Goal: Transaction & Acquisition: Download file/media

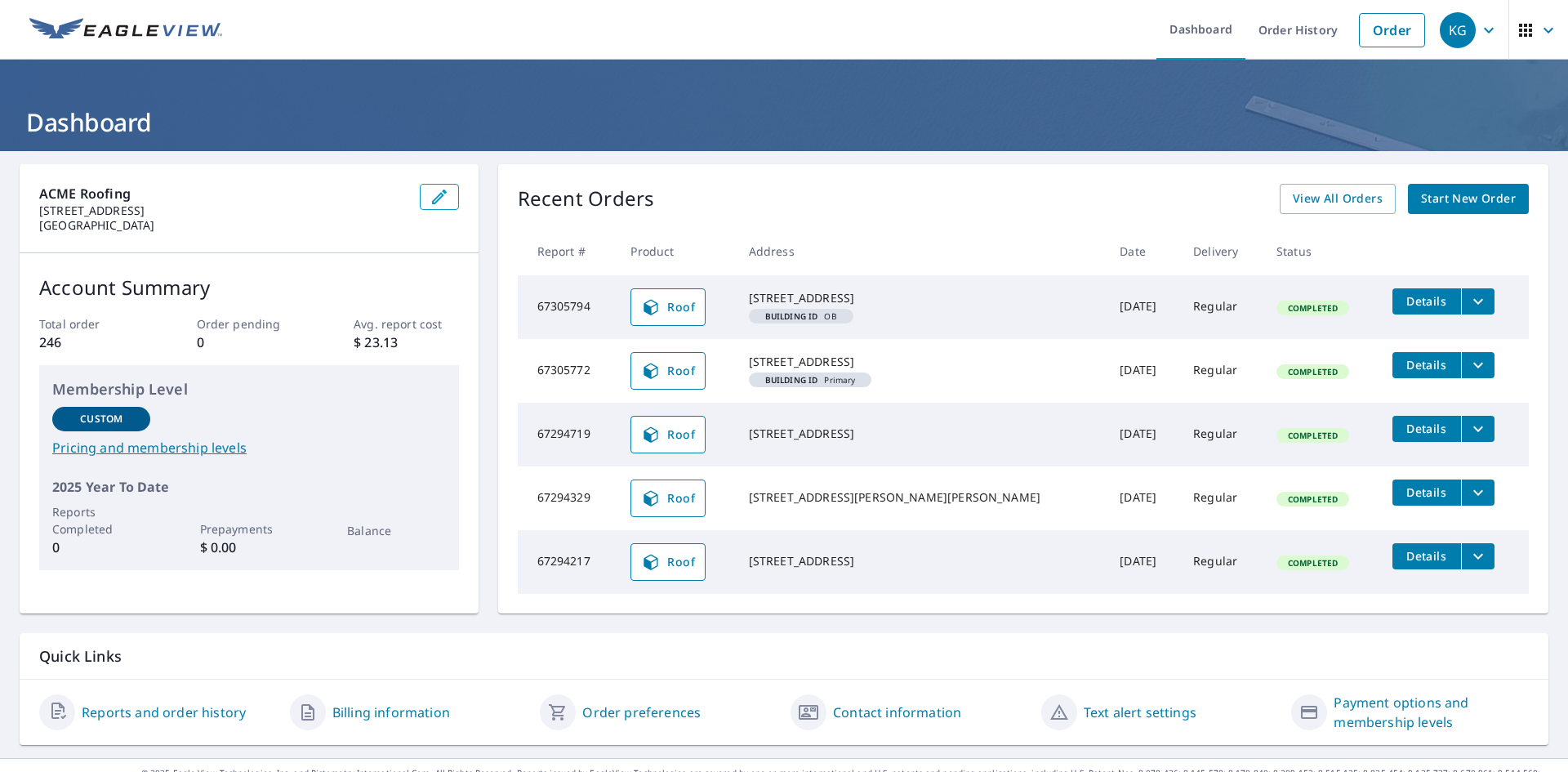
click at [1403, 564] on span "Details" at bounding box center [1427, 556] width 49 height 15
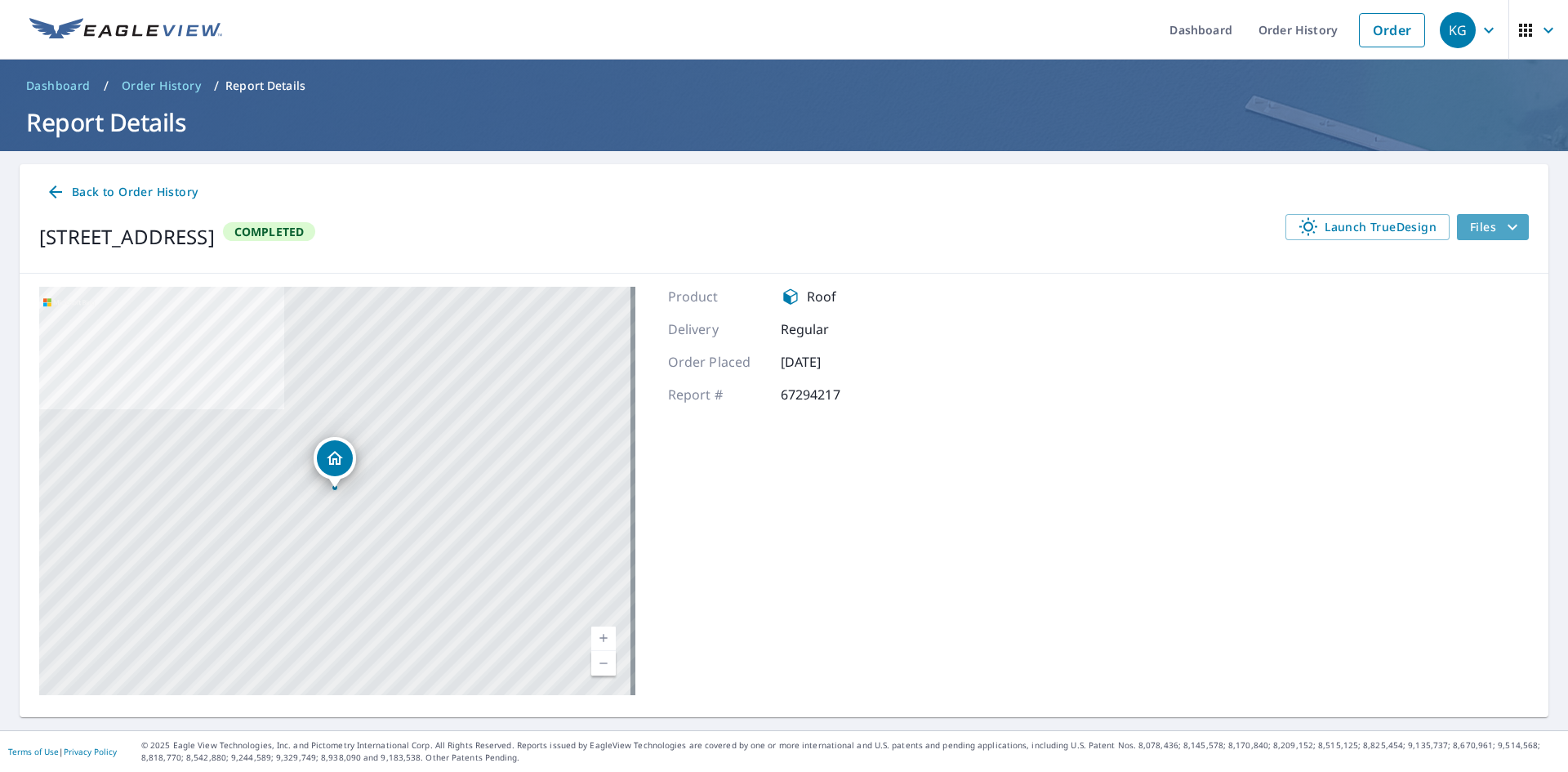
click at [1471, 228] on span "Files" at bounding box center [1496, 226] width 53 height 20
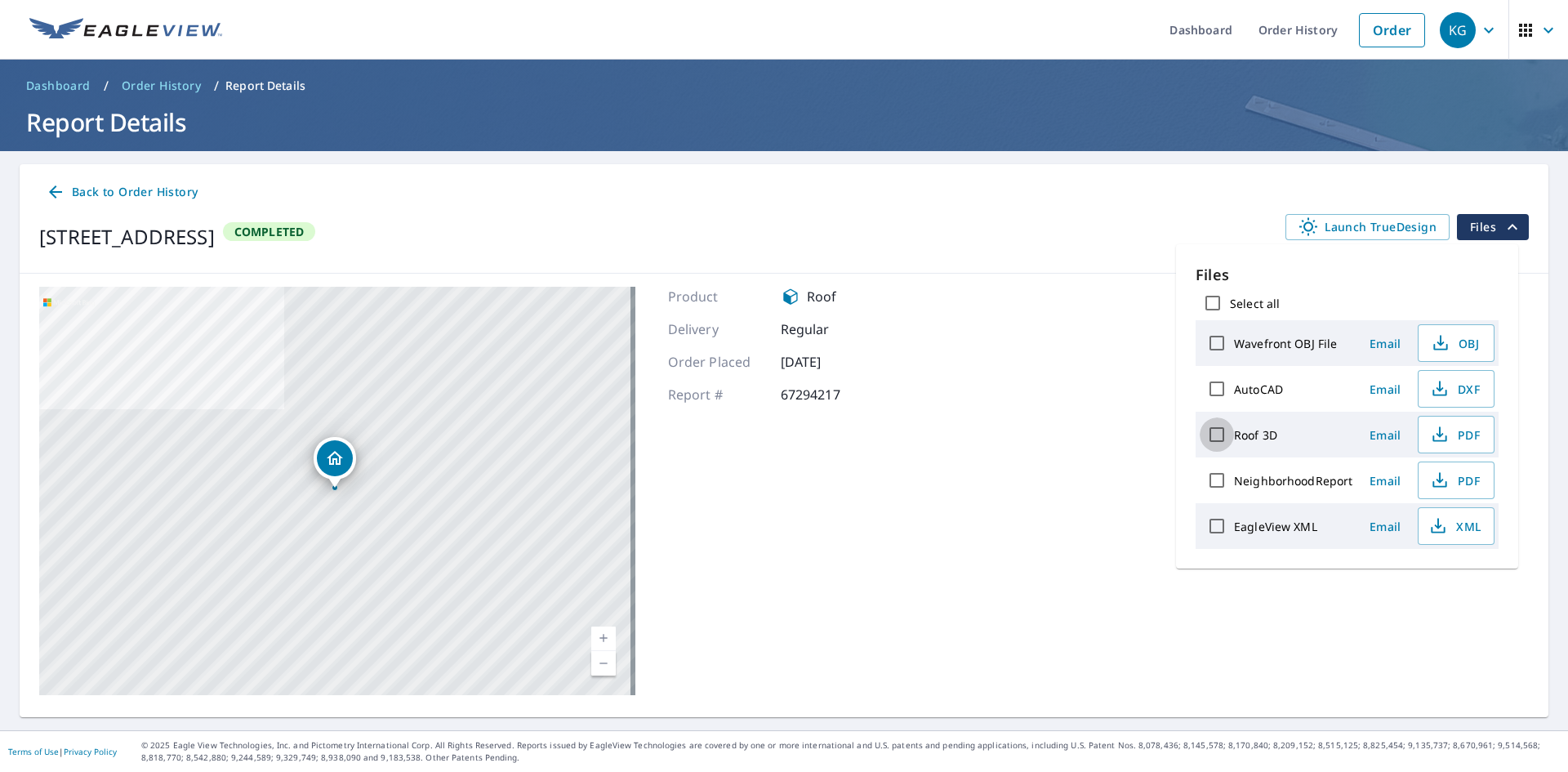
click at [1215, 431] on input "Roof 3D" at bounding box center [1217, 435] width 34 height 34
checkbox input "true"
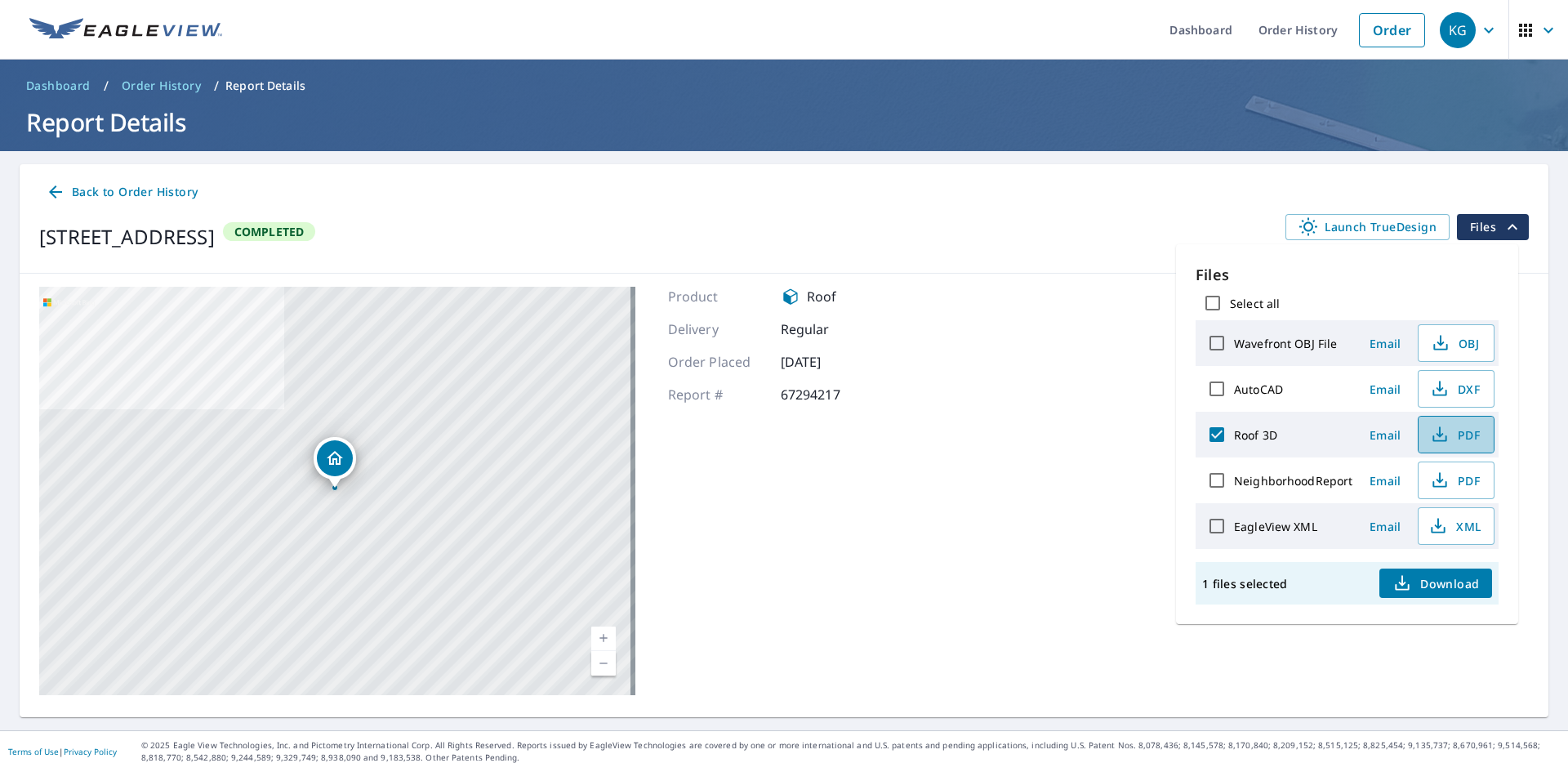
click at [1468, 428] on span "PDF" at bounding box center [1454, 435] width 53 height 20
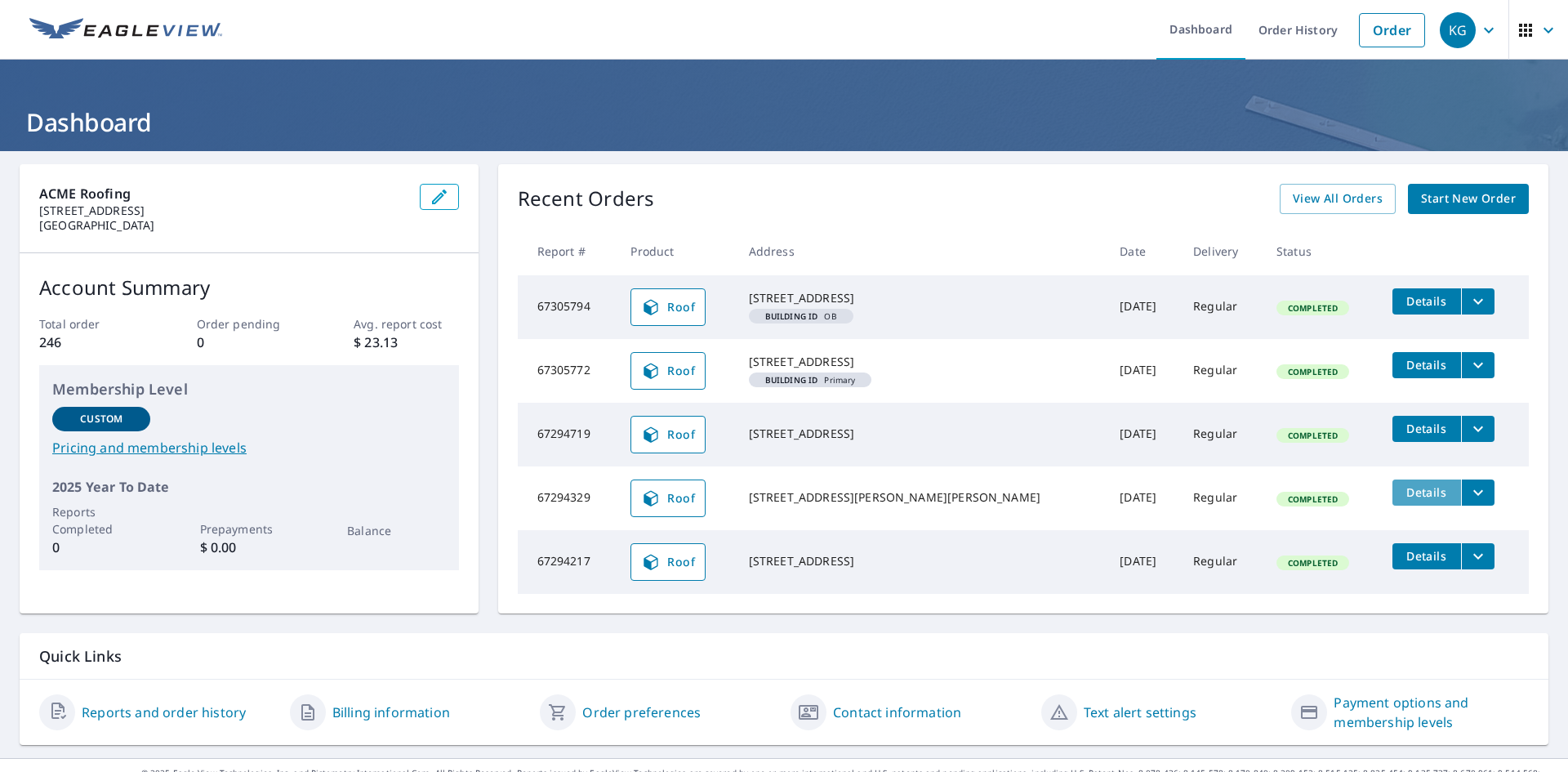
click at [1403, 500] on span "Details" at bounding box center [1427, 492] width 49 height 15
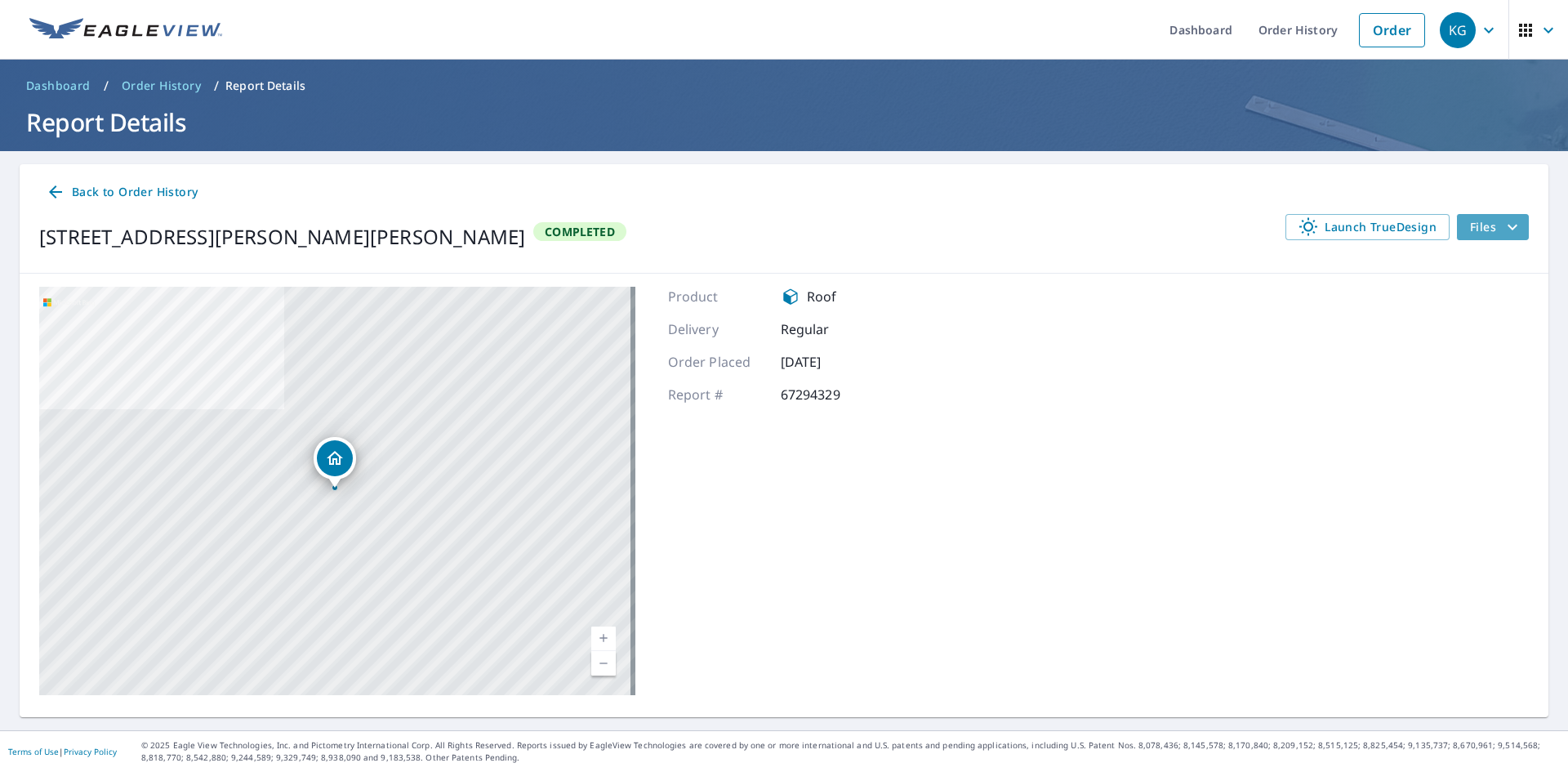
click at [1481, 229] on span "Files" at bounding box center [1496, 226] width 53 height 20
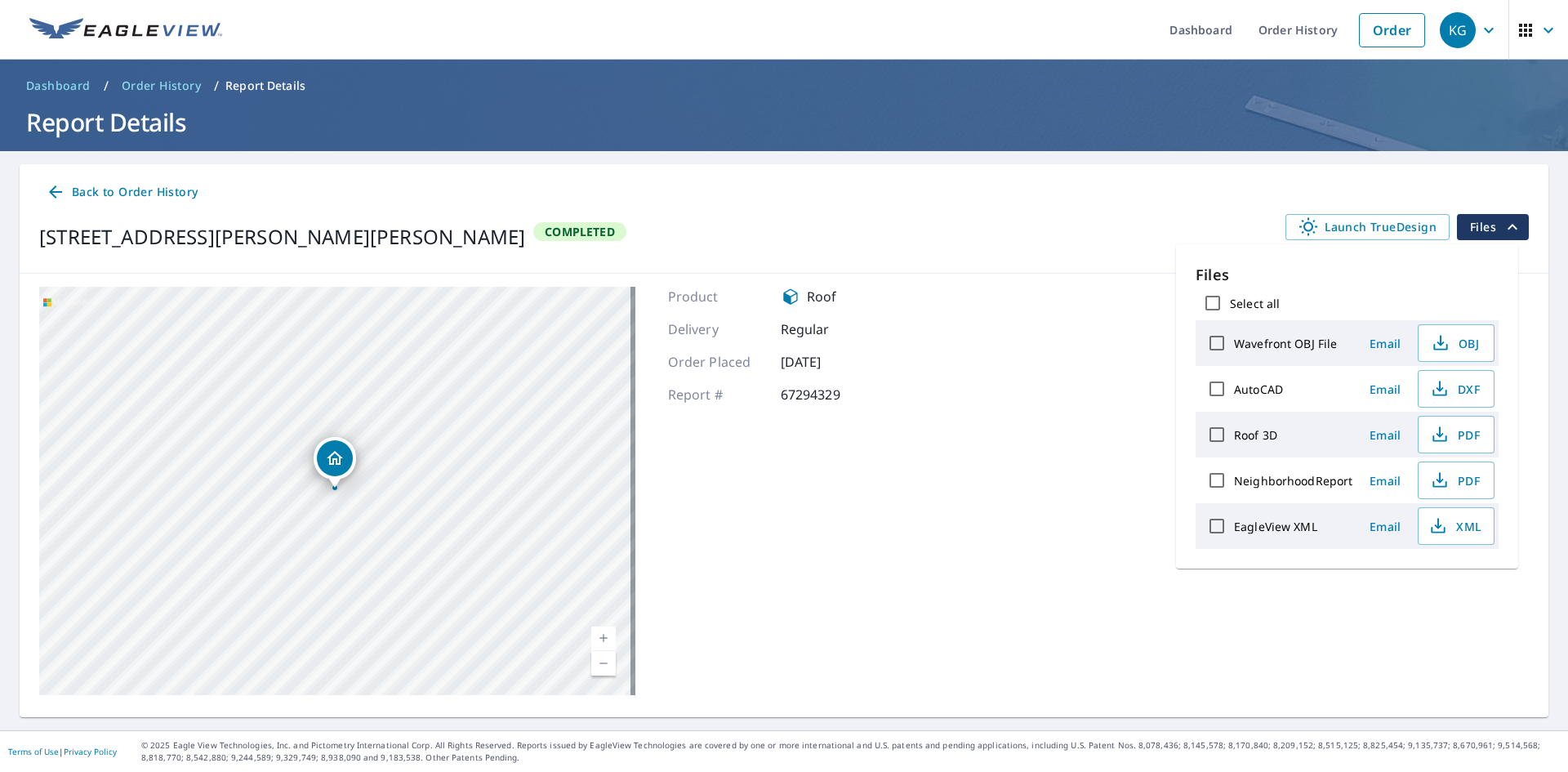
click at [1214, 432] on input "Roof 3D" at bounding box center [1217, 435] width 34 height 34
checkbox input "true"
click at [1440, 582] on span "Download" at bounding box center [1436, 583] width 87 height 20
